Goal: Information Seeking & Learning: Understand process/instructions

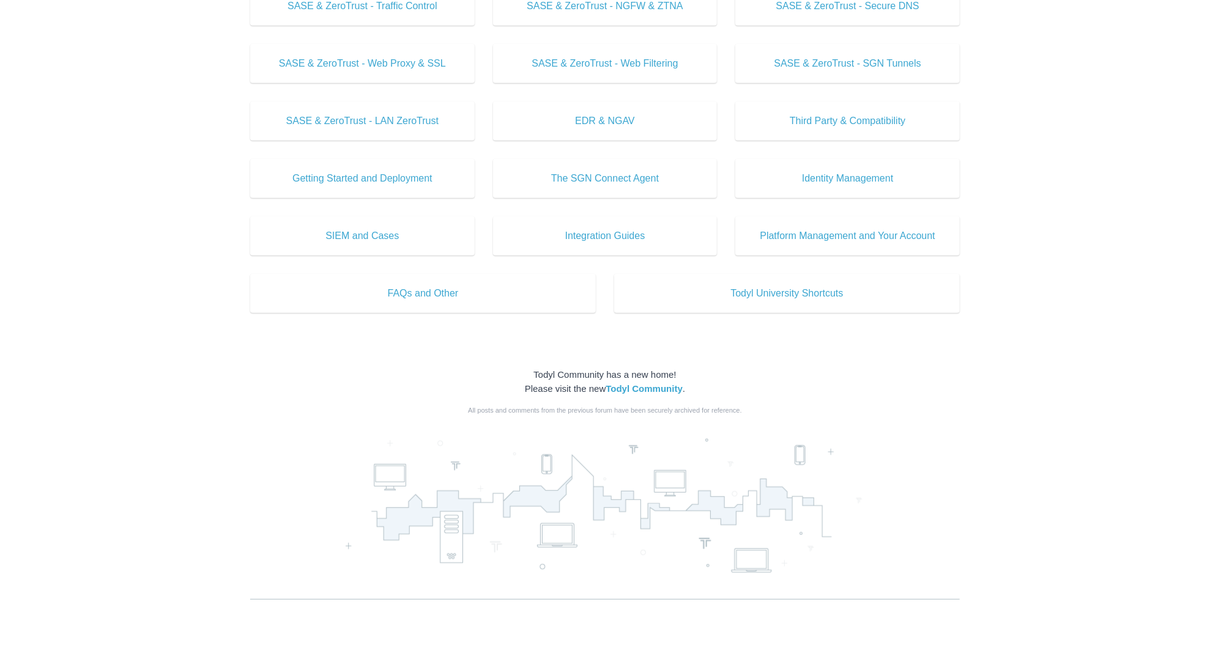
scroll to position [416, 0]
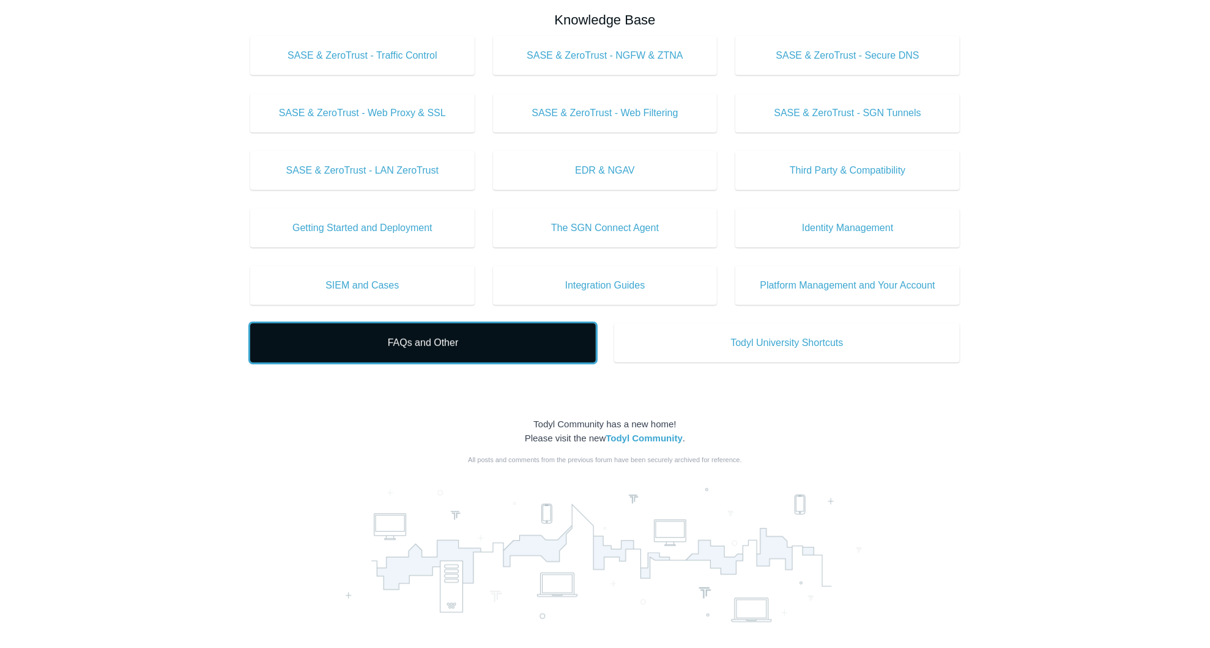
click at [410, 346] on span "FAQs and Other" at bounding box center [422, 343] width 309 height 15
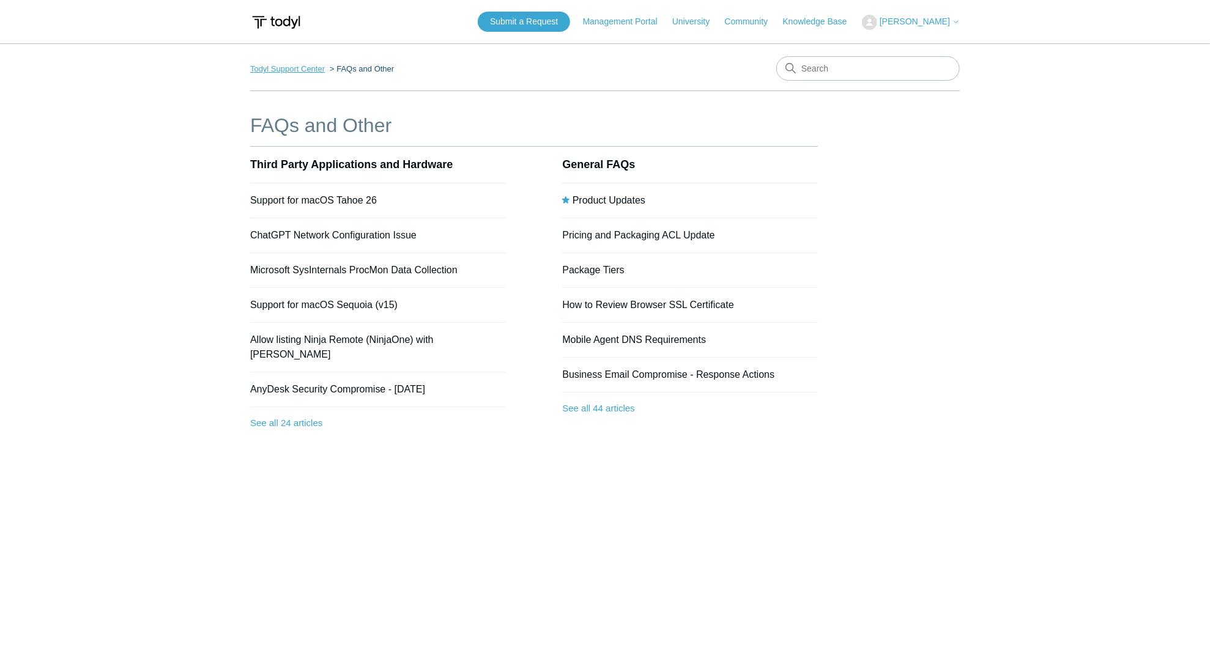
click at [277, 67] on link "Todyl Support Center" at bounding box center [287, 68] width 75 height 9
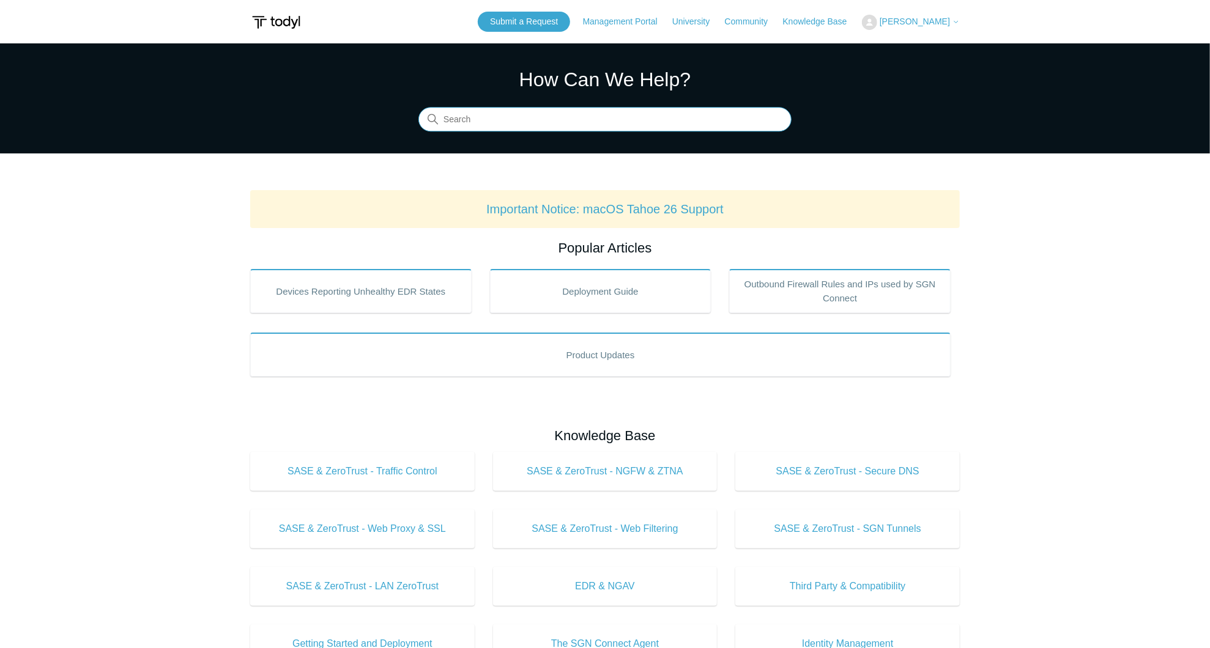
click at [593, 124] on input "Search" at bounding box center [604, 120] width 373 height 24
type input "ipad"
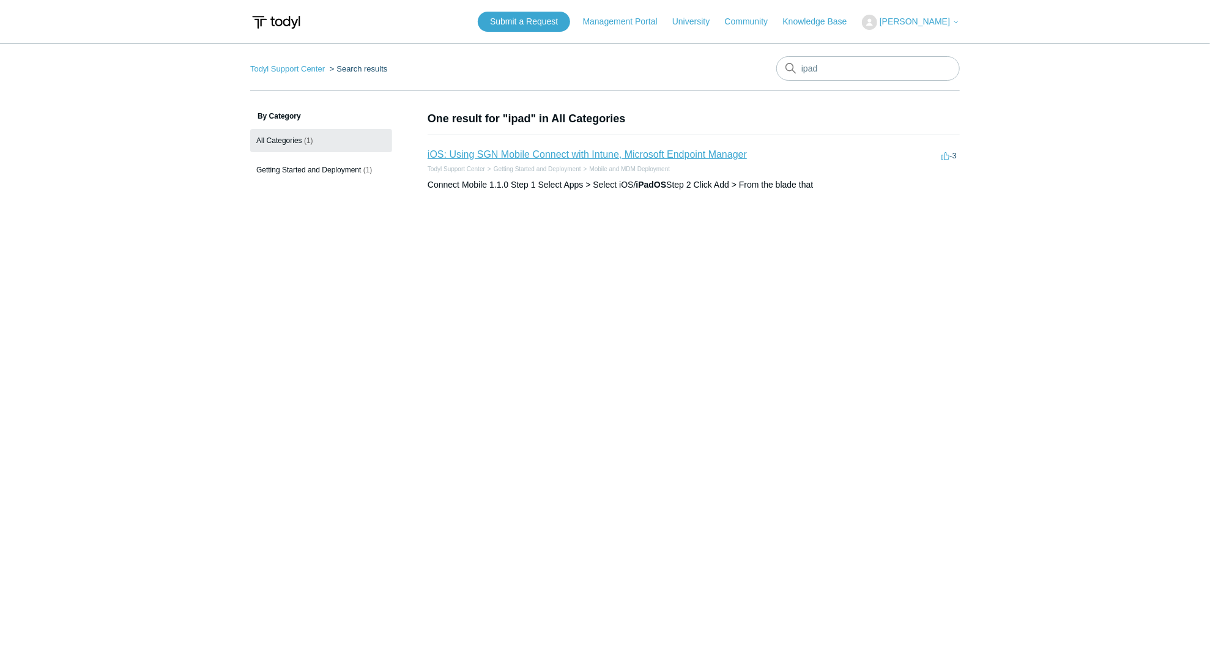
click at [548, 157] on link "iOS: Using SGN Mobile Connect with Intune, Microsoft Endpoint Manager" at bounding box center [587, 154] width 319 height 10
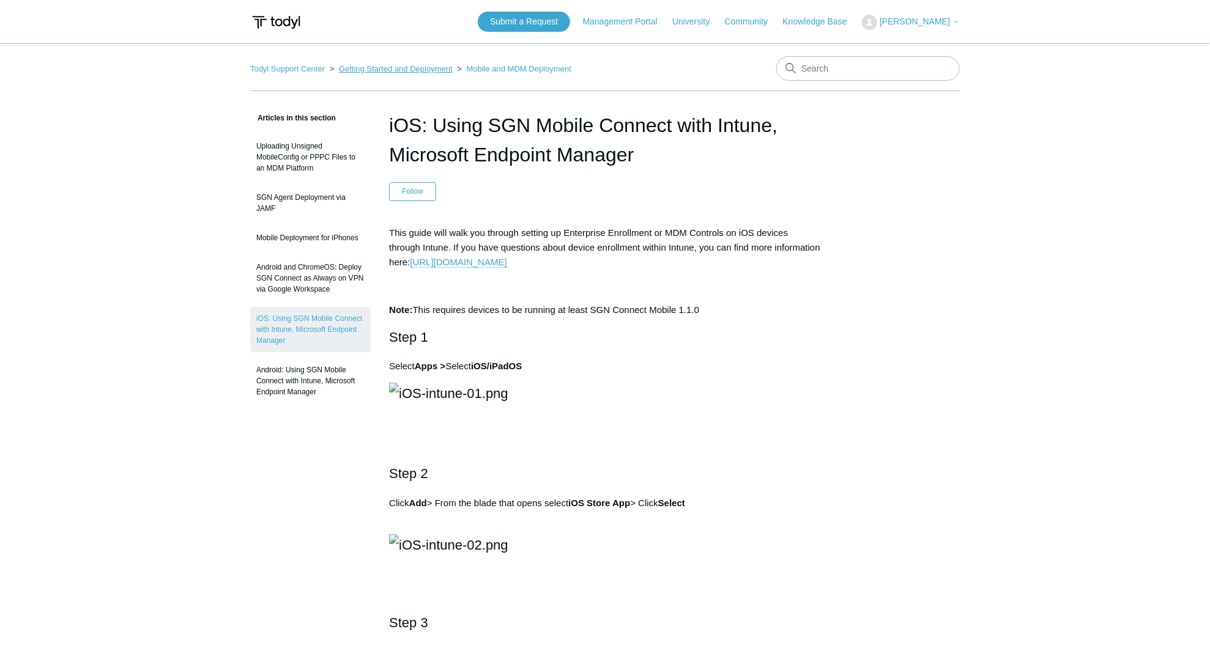
click at [388, 69] on link "Getting Started and Deployment" at bounding box center [396, 68] width 114 height 9
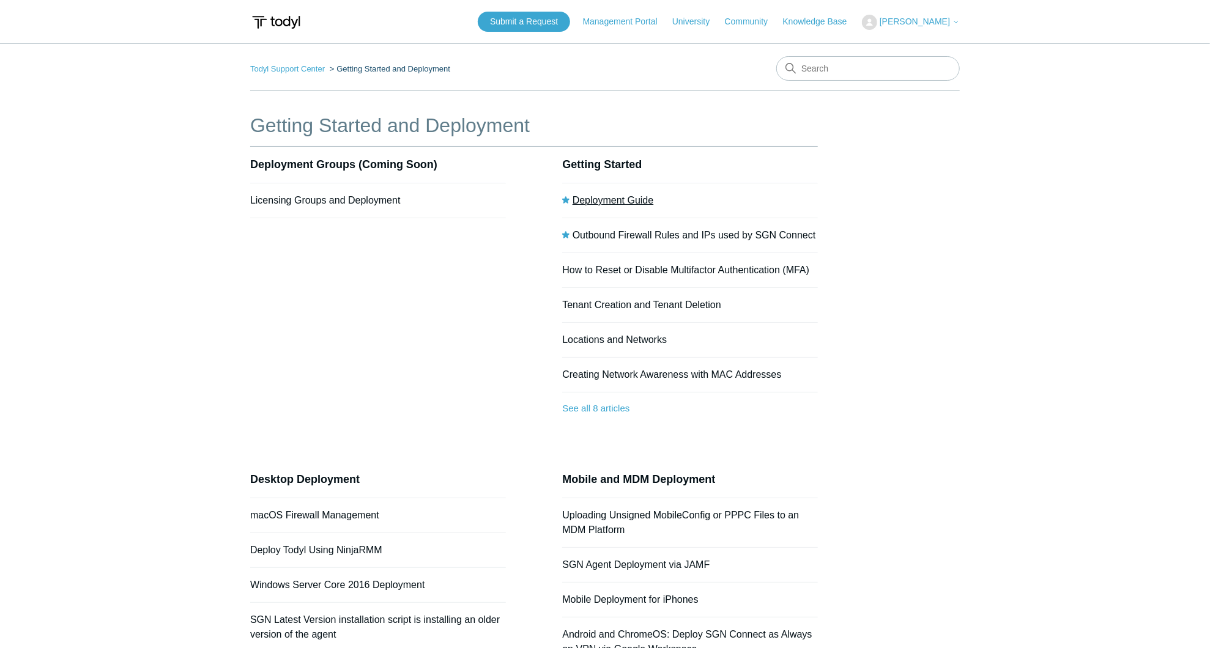
click at [615, 198] on link "Deployment Guide" at bounding box center [612, 200] width 81 height 10
